Goal: Task Accomplishment & Management: Complete application form

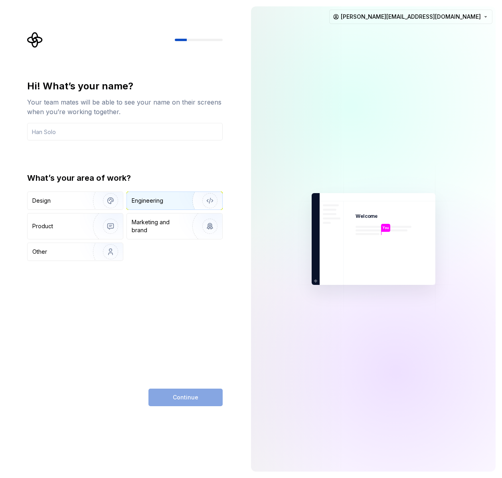
click at [174, 200] on div "Engineering" at bounding box center [163, 201] width 63 height 8
click at [106, 130] on input "text" at bounding box center [124, 132] width 195 height 18
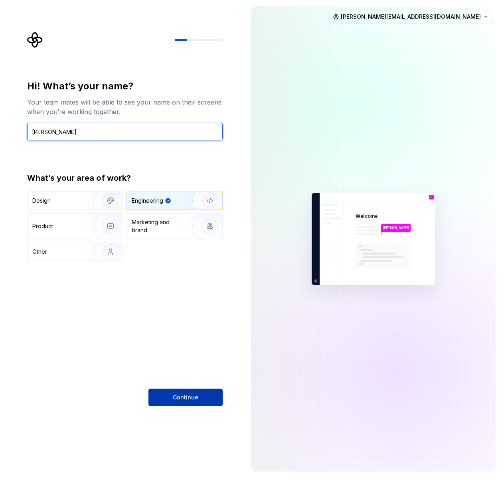
type input "Hasan"
click at [183, 392] on button "Continue" at bounding box center [185, 397] width 74 height 18
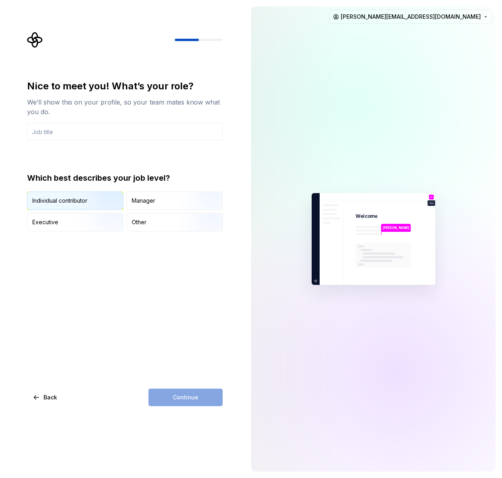
click at [83, 198] on img "button" at bounding box center [103, 210] width 51 height 53
click at [156, 207] on div "Manager" at bounding box center [174, 201] width 95 height 18
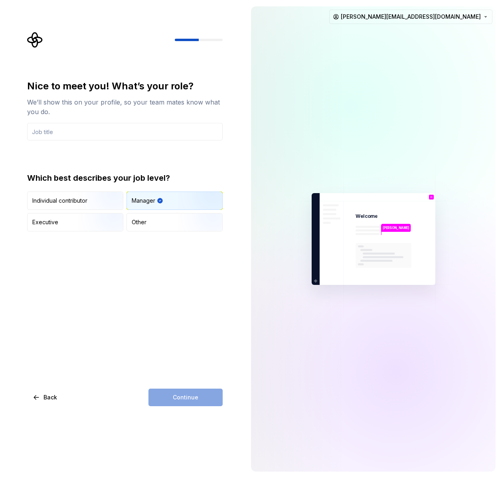
drag, startPoint x: 97, startPoint y: 201, endPoint x: 151, endPoint y: 201, distance: 53.8
click at [98, 201] on img "button" at bounding box center [103, 210] width 51 height 53
click at [172, 201] on div "Manager" at bounding box center [174, 201] width 95 height 18
click at [57, 193] on div "Individual contributor" at bounding box center [75, 201] width 95 height 18
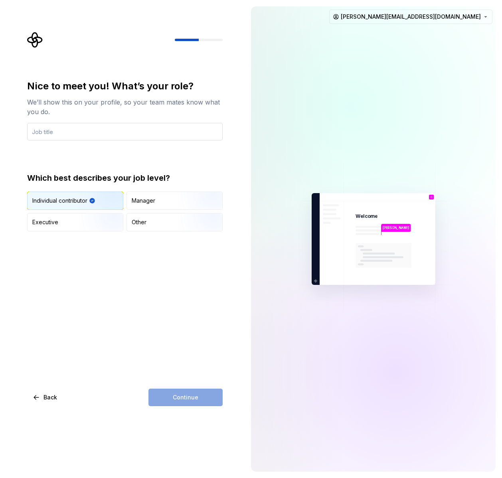
click at [81, 138] on input "text" at bounding box center [124, 132] width 195 height 18
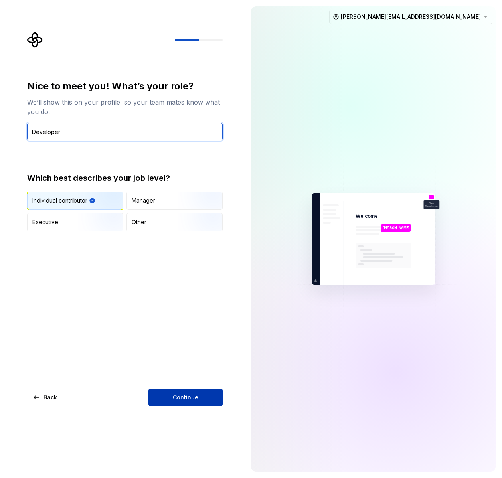
type input "Developer"
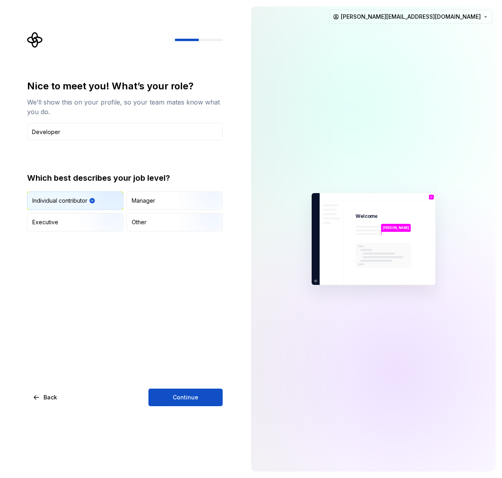
click at [173, 394] on span "Continue" at bounding box center [186, 397] width 26 height 8
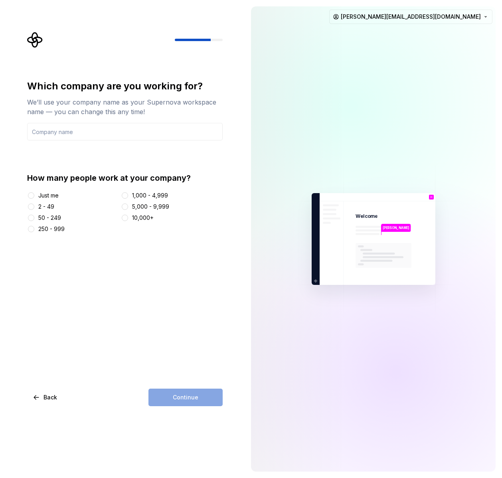
click at [30, 203] on div at bounding box center [31, 207] width 8 height 8
click at [31, 205] on button "2 - 49" at bounding box center [31, 206] width 6 height 6
click at [80, 134] on input "text" at bounding box center [124, 132] width 195 height 18
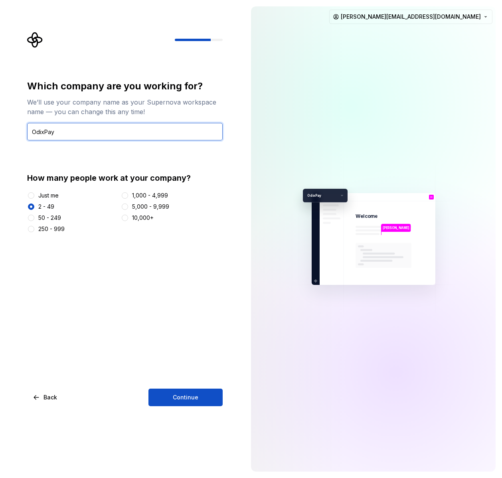
type input "OdixPay"
click at [181, 387] on div "Which company are you working for? We’ll use your company name as your Supernov…" at bounding box center [124, 243] width 195 height 326
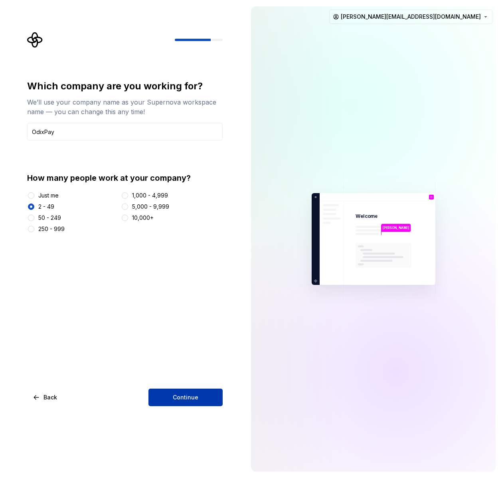
click at [180, 392] on button "Continue" at bounding box center [185, 397] width 74 height 18
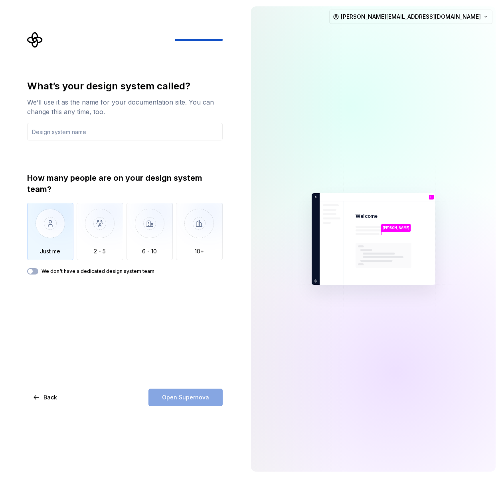
click at [32, 244] on img "button" at bounding box center [50, 229] width 47 height 53
click at [30, 269] on span "button" at bounding box center [30, 271] width 5 height 5
click at [92, 134] on input "text" at bounding box center [124, 132] width 195 height 18
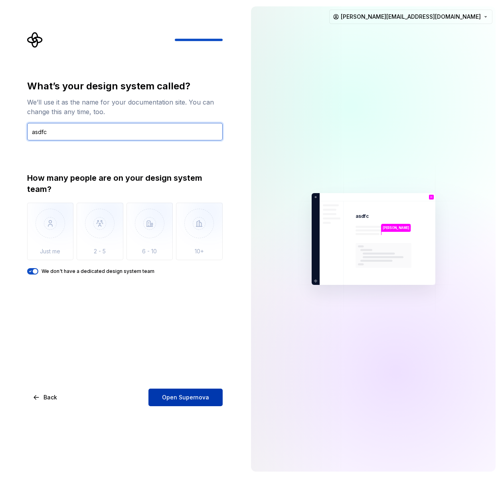
type input "asdfc"
click at [193, 396] on span "Open Supernova" at bounding box center [185, 397] width 47 height 8
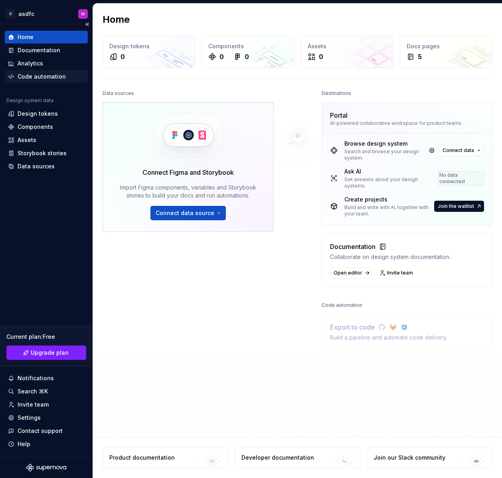
click at [45, 75] on div "Code automation" at bounding box center [42, 77] width 48 height 8
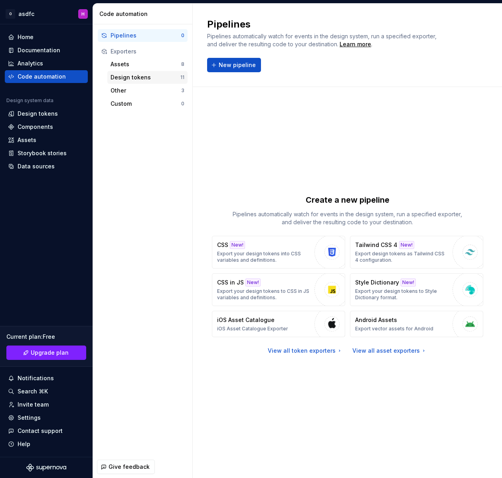
click at [139, 80] on div "Design tokens" at bounding box center [145, 77] width 70 height 8
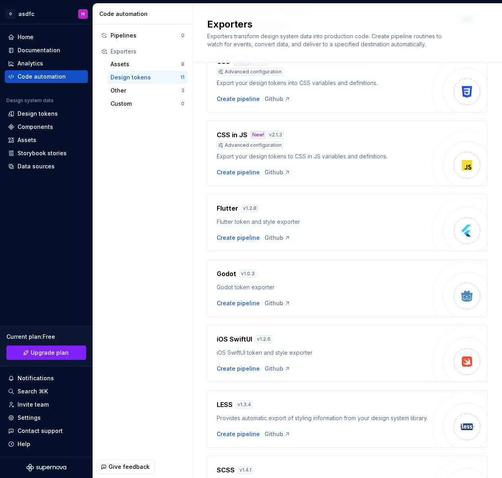
scroll to position [170, 0]
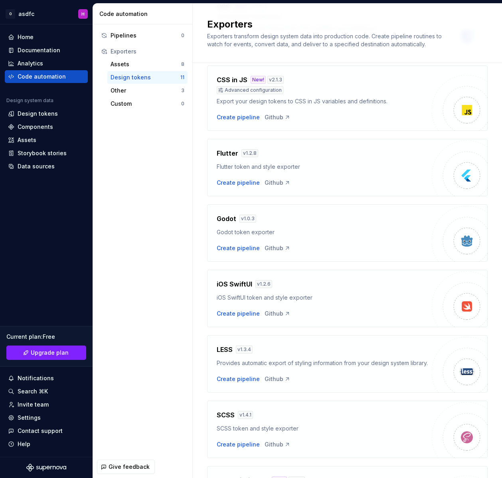
click at [227, 163] on div "Flutter token and style exporter" at bounding box center [324, 167] width 215 height 8
click at [133, 106] on div "Custom" at bounding box center [145, 104] width 71 height 8
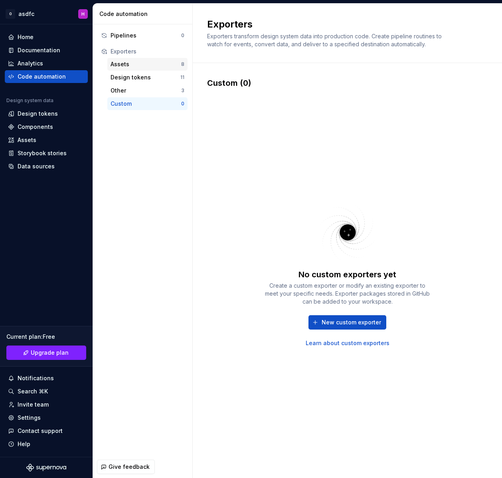
click at [134, 60] on div "Assets" at bounding box center [145, 64] width 71 height 8
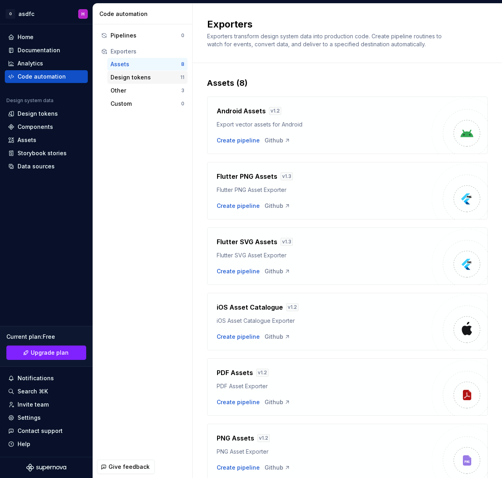
click at [120, 75] on div "Design tokens" at bounding box center [145, 77] width 70 height 8
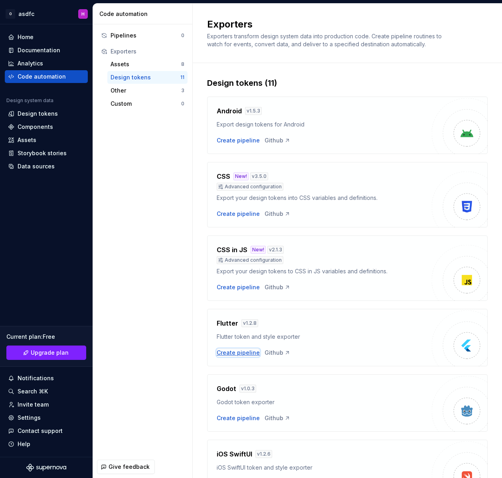
click at [230, 354] on div "Create pipeline" at bounding box center [238, 353] width 43 height 8
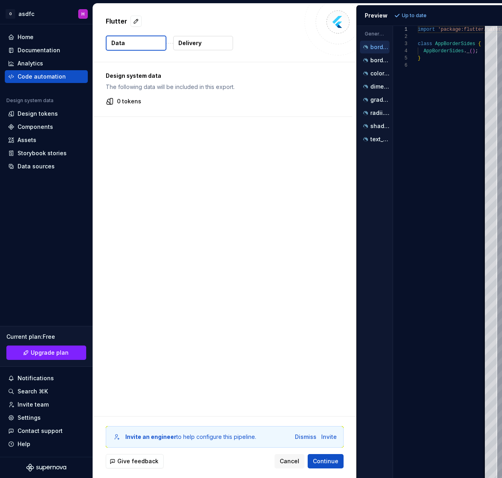
click at [118, 40] on p "Data" at bounding box center [118, 43] width 14 height 8
click at [124, 43] on button "Data" at bounding box center [136, 42] width 61 height 15
click at [125, 43] on button "Data" at bounding box center [136, 42] width 61 height 15
drag, startPoint x: 125, startPoint y: 43, endPoint x: 187, endPoint y: 33, distance: 62.9
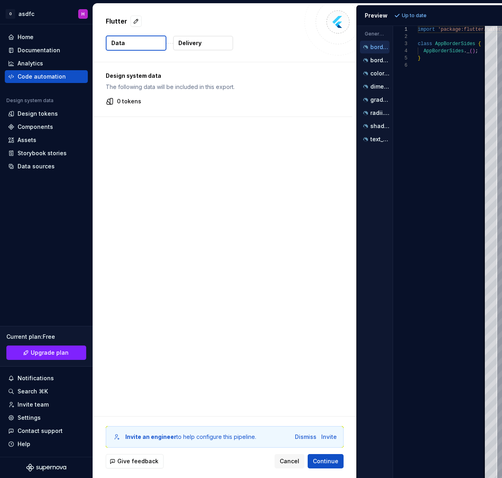
click at [126, 42] on button "Data" at bounding box center [136, 42] width 61 height 15
click at [188, 34] on div "Flutter Data Delivery" at bounding box center [224, 33] width 263 height 58
click at [188, 37] on button "Delivery" at bounding box center [203, 43] width 60 height 14
click at [136, 43] on button "Data" at bounding box center [136, 42] width 61 height 15
click at [134, 91] on p "The following data will be included in this export." at bounding box center [223, 87] width 234 height 8
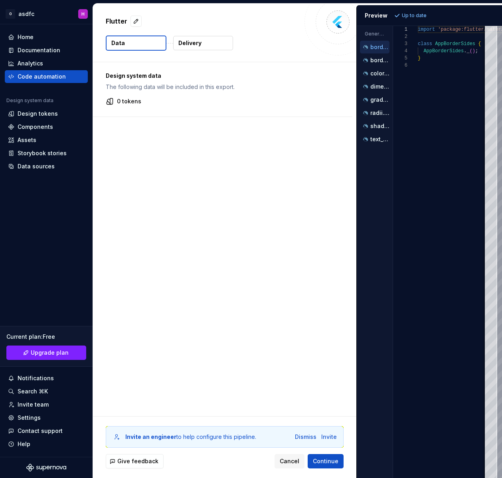
click at [128, 102] on p "0 tokens" at bounding box center [129, 101] width 24 height 8
click at [330, 468] on div "Invite an engineer to help configure this pipeline. Dismiss Invite Give feedbac…" at bounding box center [224, 446] width 263 height 61
click at [332, 463] on span "Continue" at bounding box center [326, 461] width 26 height 8
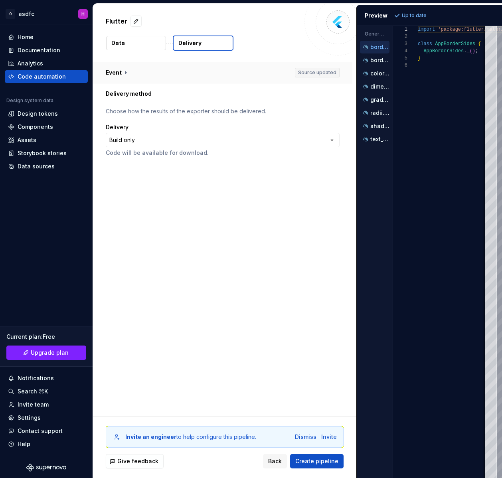
click at [125, 70] on button "button" at bounding box center [222, 72] width 259 height 21
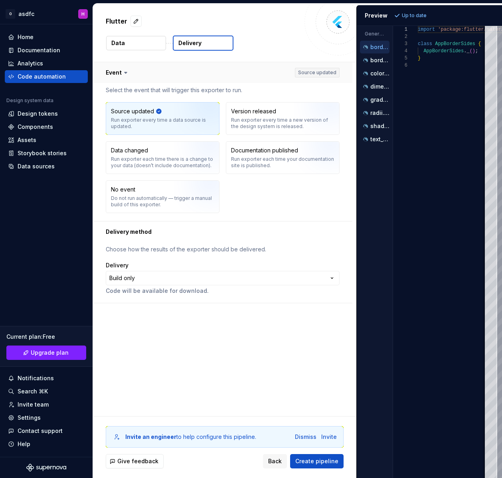
click at [125, 70] on icon at bounding box center [126, 73] width 8 height 8
click at [37, 82] on div "Code automation" at bounding box center [46, 76] width 83 height 13
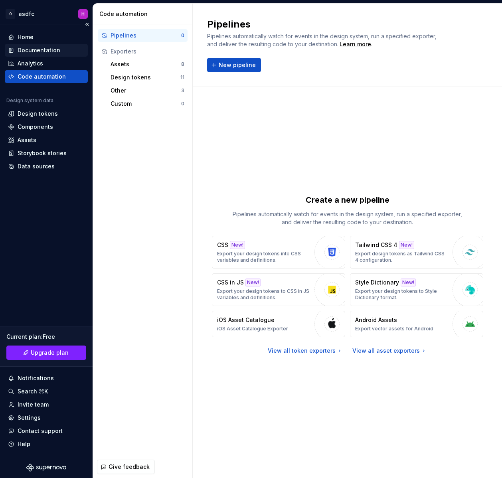
click at [42, 52] on div "Documentation" at bounding box center [39, 50] width 43 height 8
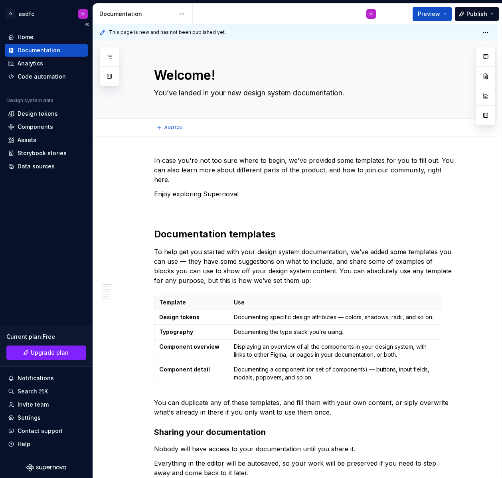
type textarea "*"
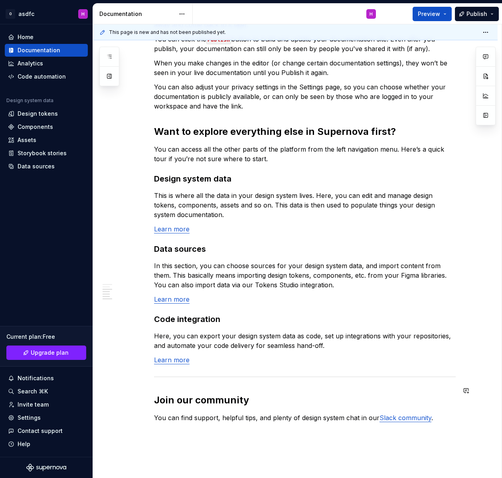
scroll to position [564, 0]
